Goal: Task Accomplishment & Management: Complete application form

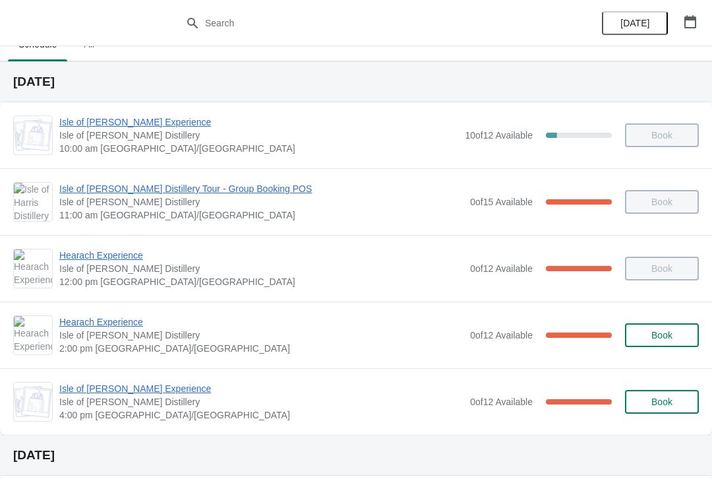
scroll to position [13, 0]
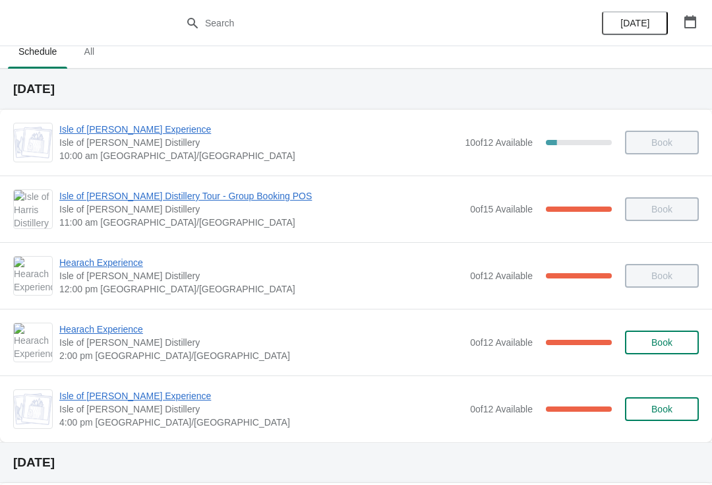
click at [88, 334] on span "Hearach Experience" at bounding box center [261, 329] width 404 height 13
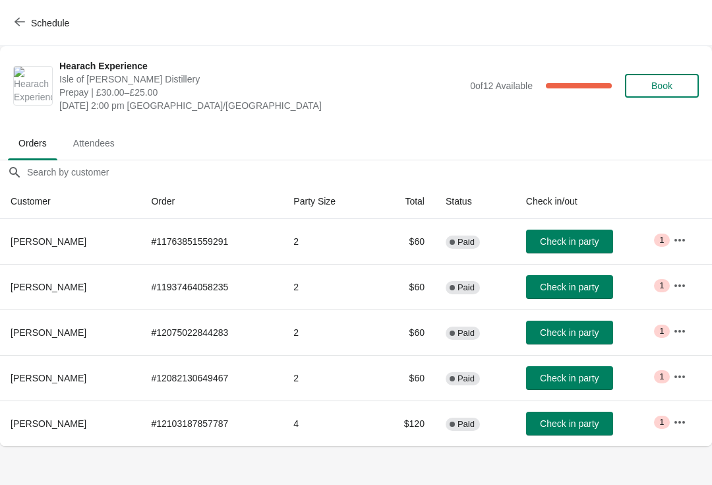
click at [597, 324] on button "Check in party" at bounding box center [569, 333] width 87 height 24
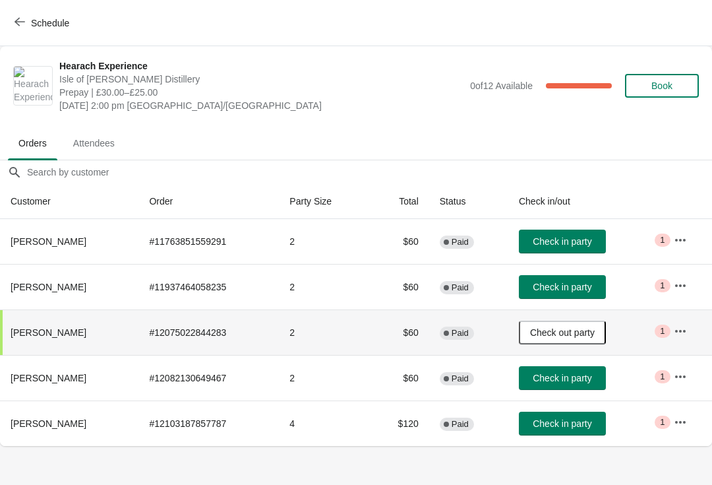
click at [565, 276] on button "Check in party" at bounding box center [562, 287] width 87 height 24
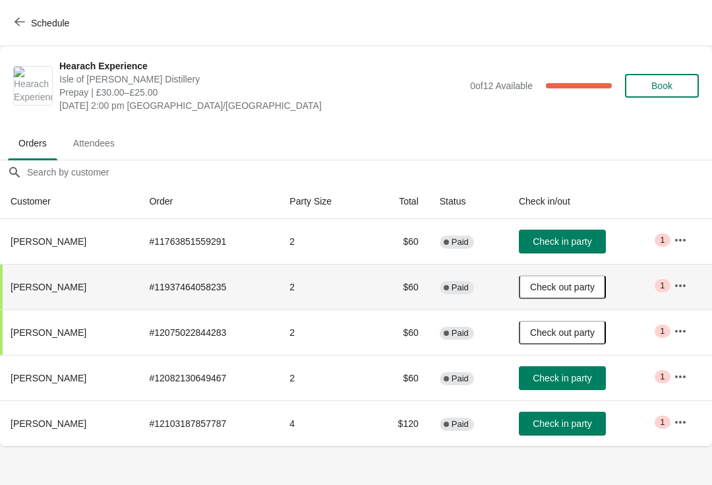
click at [583, 426] on span "Check in party" at bounding box center [562, 423] width 59 height 11
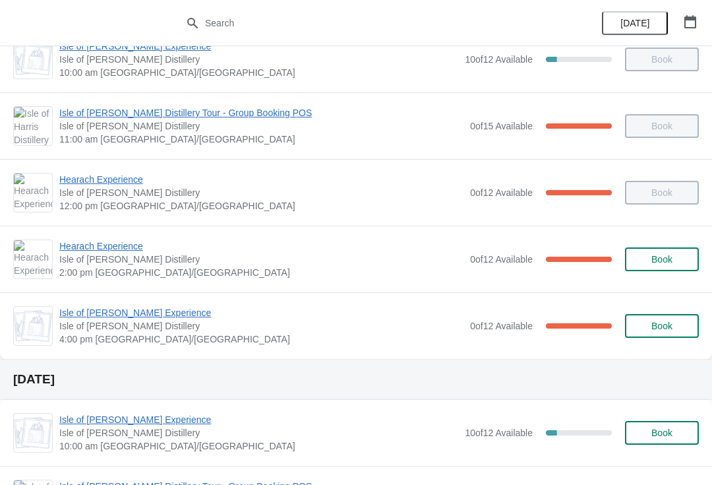
scroll to position [95, 0]
click at [102, 249] on span "Hearach Experience" at bounding box center [261, 246] width 404 height 13
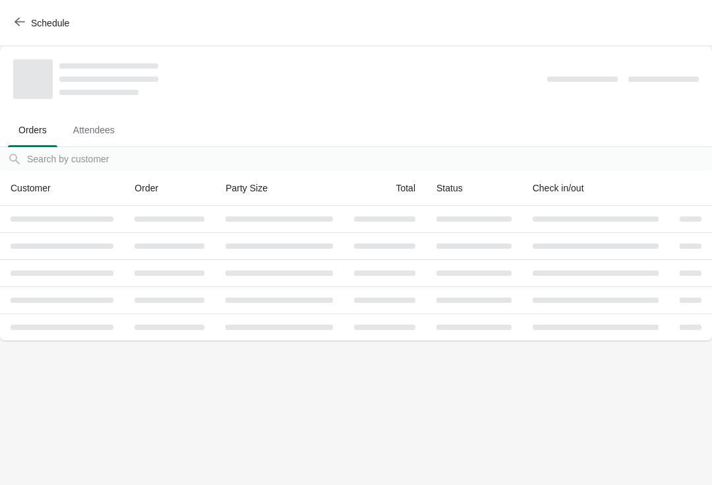
scroll to position [0, 0]
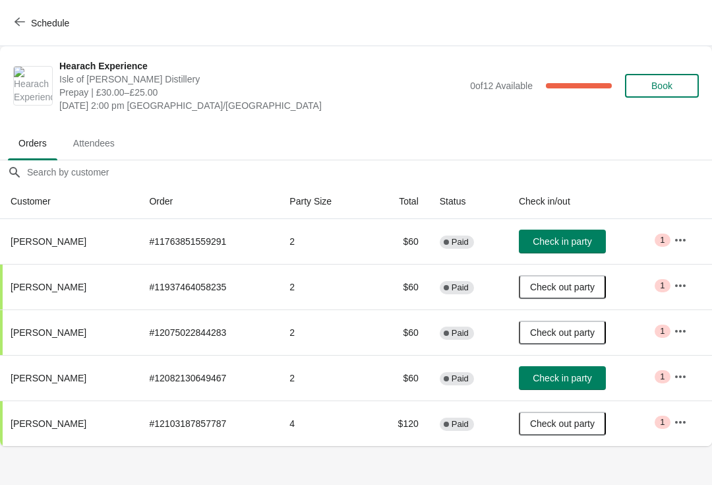
click at [586, 379] on span "Check in party" at bounding box center [562, 378] width 59 height 11
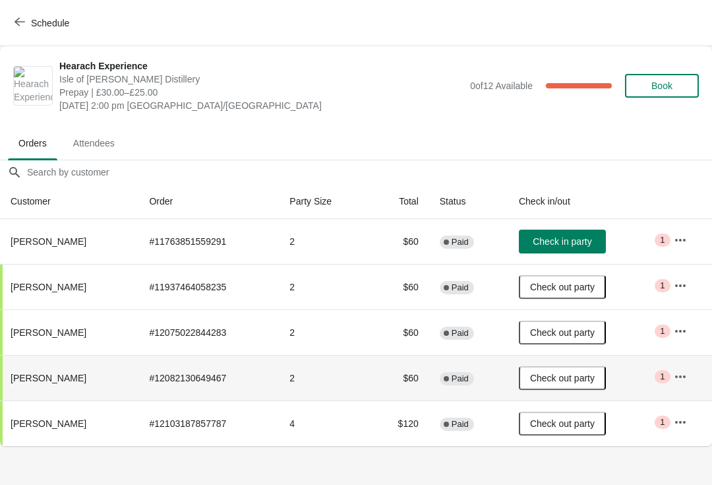
click at [591, 248] on button "Check in party" at bounding box center [562, 242] width 87 height 24
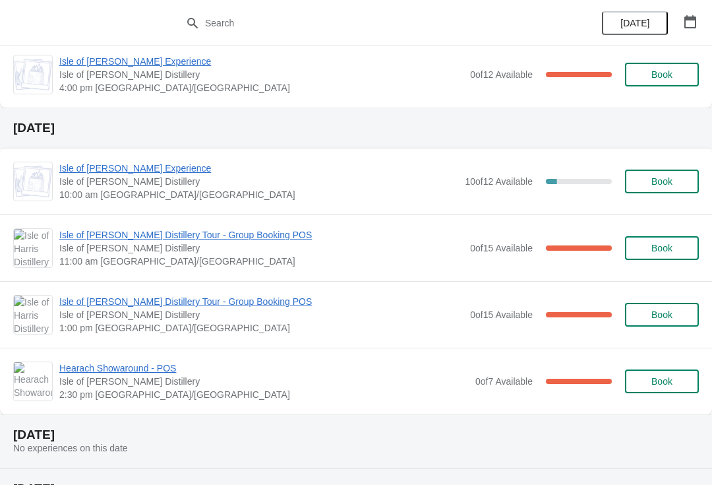
scroll to position [348, 0]
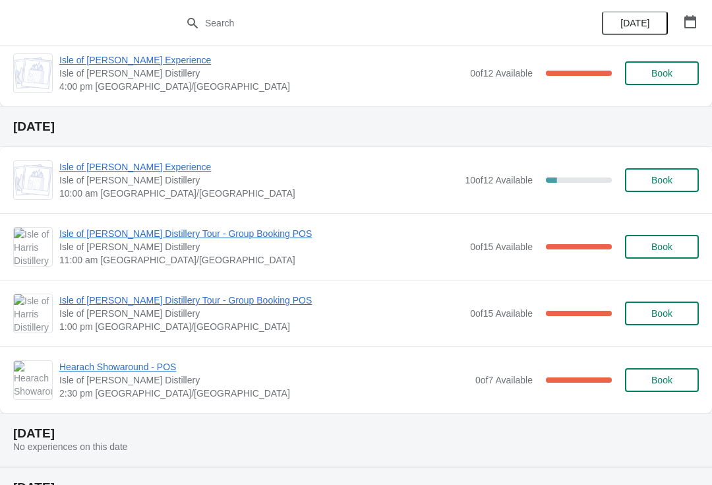
click at [651, 173] on button "Book" at bounding box center [662, 180] width 74 height 24
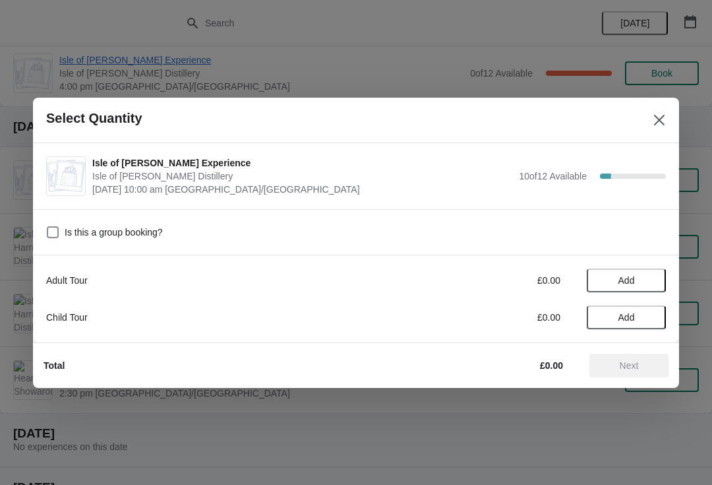
click at [617, 272] on button "Add" at bounding box center [626, 280] width 79 height 24
click at [642, 282] on icon at bounding box center [649, 280] width 14 height 14
click at [621, 364] on span "Next" at bounding box center [629, 365] width 19 height 11
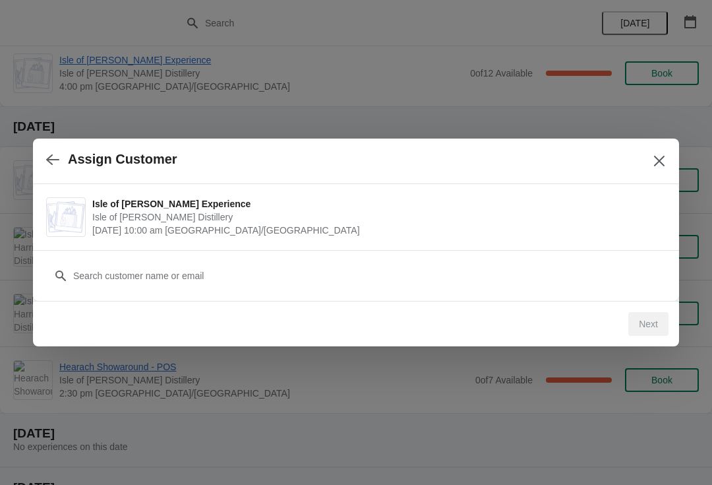
click at [173, 294] on div "Customer" at bounding box center [356, 275] width 646 height 51
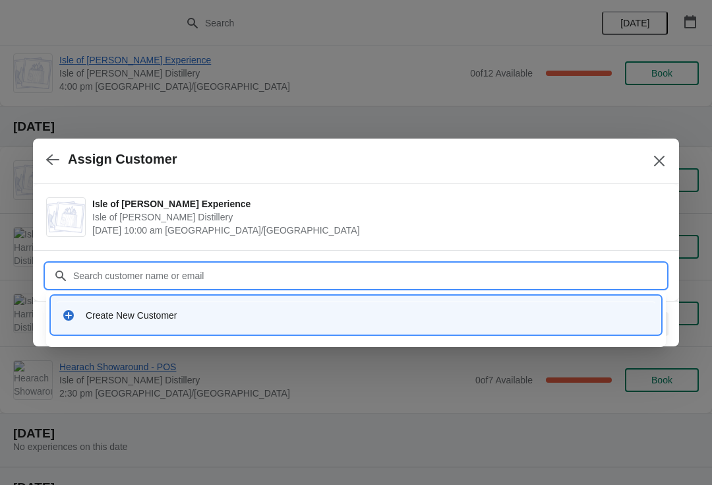
click at [121, 319] on div "Create New Customer" at bounding box center [368, 315] width 565 height 13
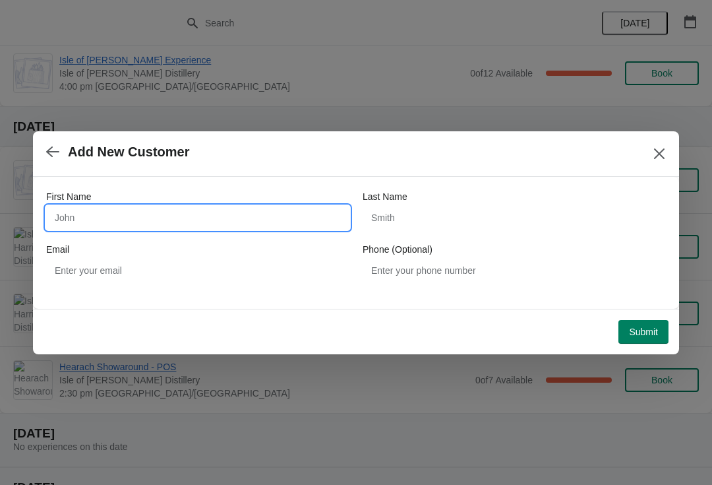
click at [237, 228] on input "First Name" at bounding box center [197, 218] width 303 height 24
type input "William"
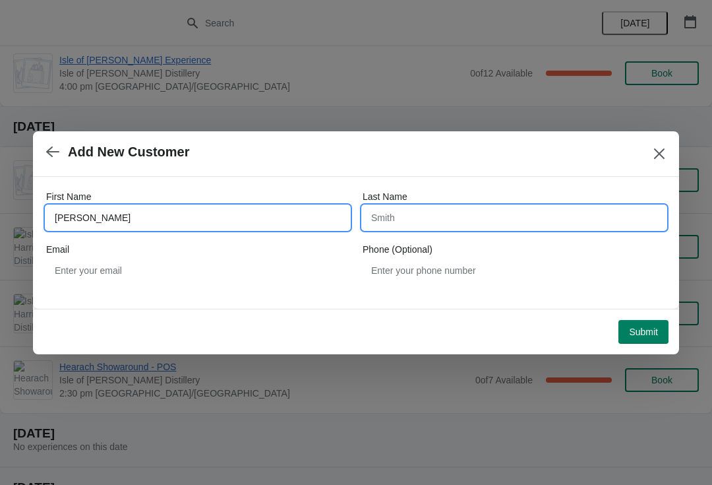
click at [460, 210] on input "Last Name" at bounding box center [514, 218] width 303 height 24
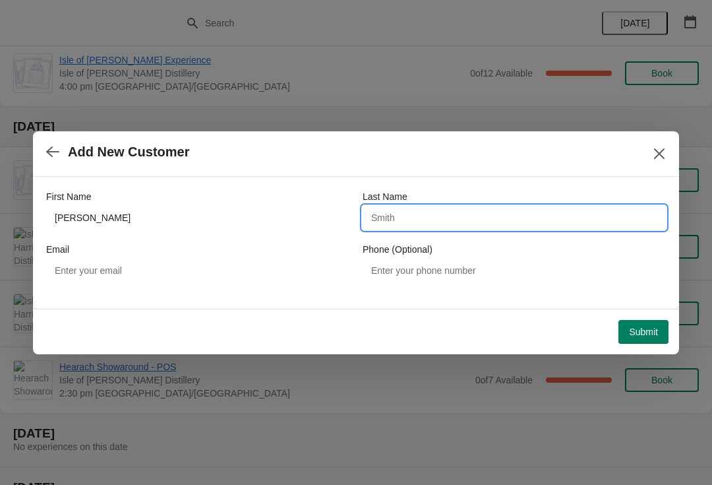
type input "K"
type input "Koringsburggen"
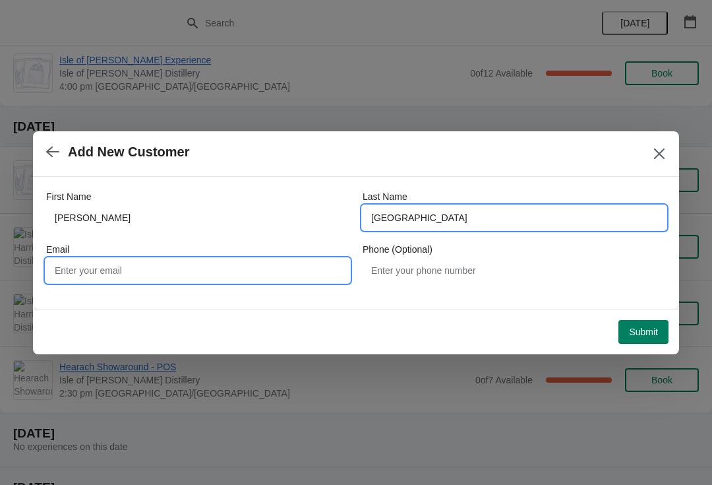
click at [247, 268] on input "Email" at bounding box center [197, 271] width 303 height 24
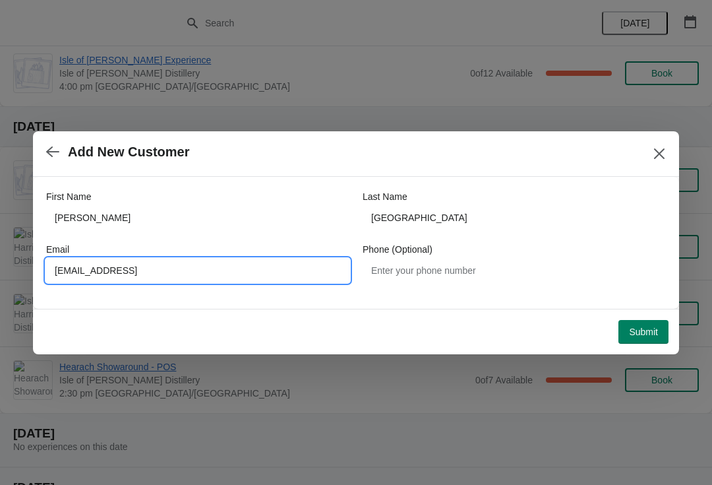
click at [266, 274] on input "wvkoringsburrgen@hetnet" at bounding box center [197, 271] width 303 height 24
type input "wvkoringsburrgen@hetnet.nl"
click at [643, 322] on button "Submit" at bounding box center [644, 332] width 50 height 24
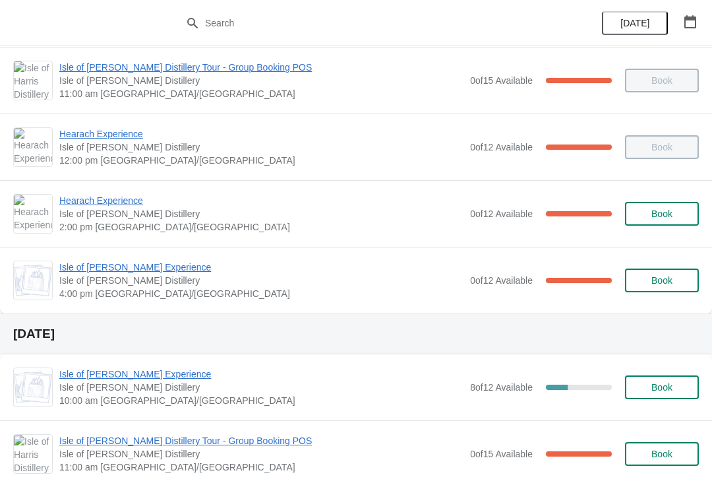
scroll to position [140, 0]
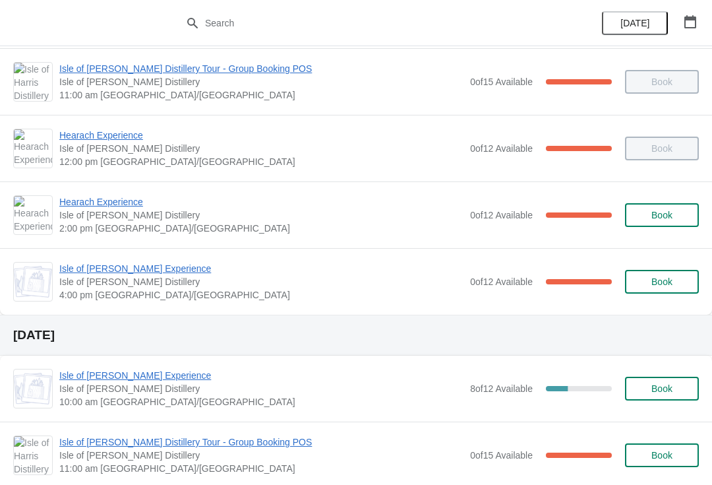
click at [154, 265] on span "Isle of [PERSON_NAME] Experience" at bounding box center [261, 268] width 404 height 13
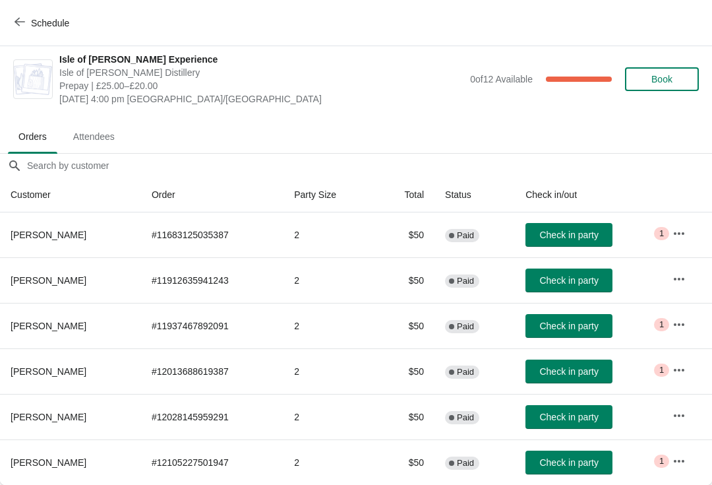
scroll to position [7, 0]
click at [55, 24] on span "Schedule" at bounding box center [50, 23] width 38 height 11
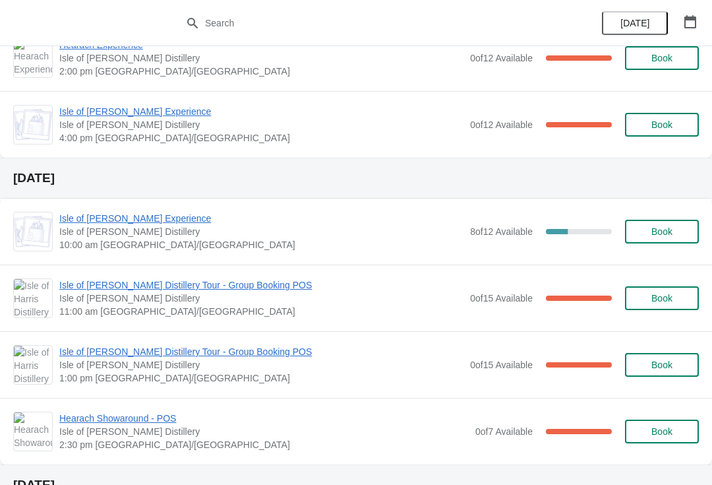
scroll to position [296, 0]
click at [129, 217] on span "Isle of [PERSON_NAME] Experience" at bounding box center [261, 218] width 404 height 13
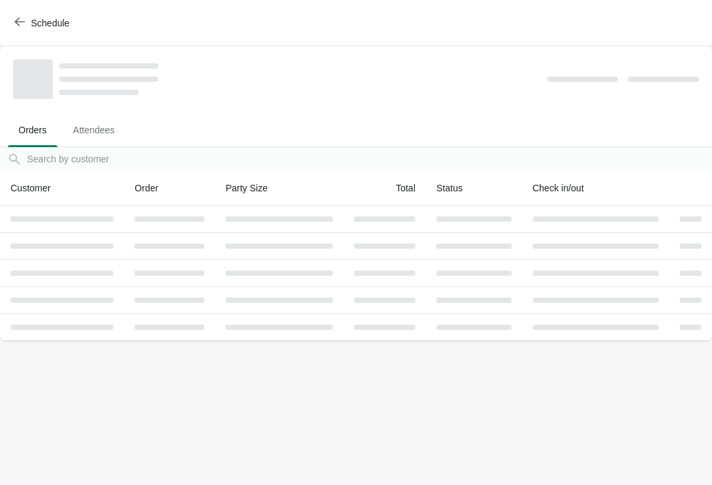
scroll to position [0, 0]
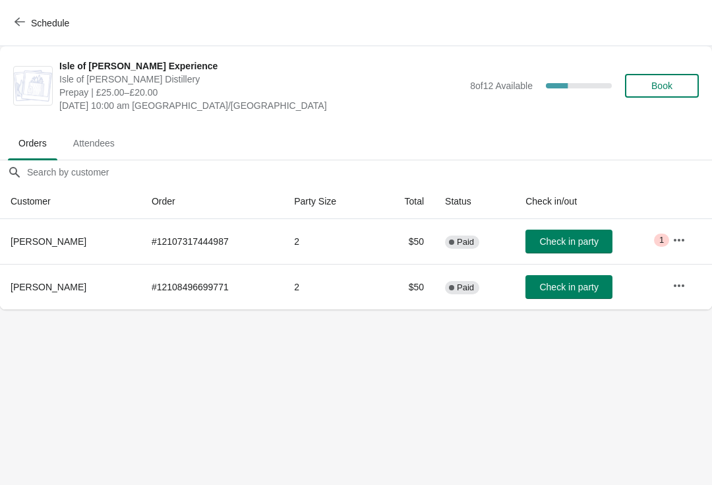
click at [61, 23] on span "Schedule" at bounding box center [50, 23] width 38 height 11
